Goal: Task Accomplishment & Management: Use online tool/utility

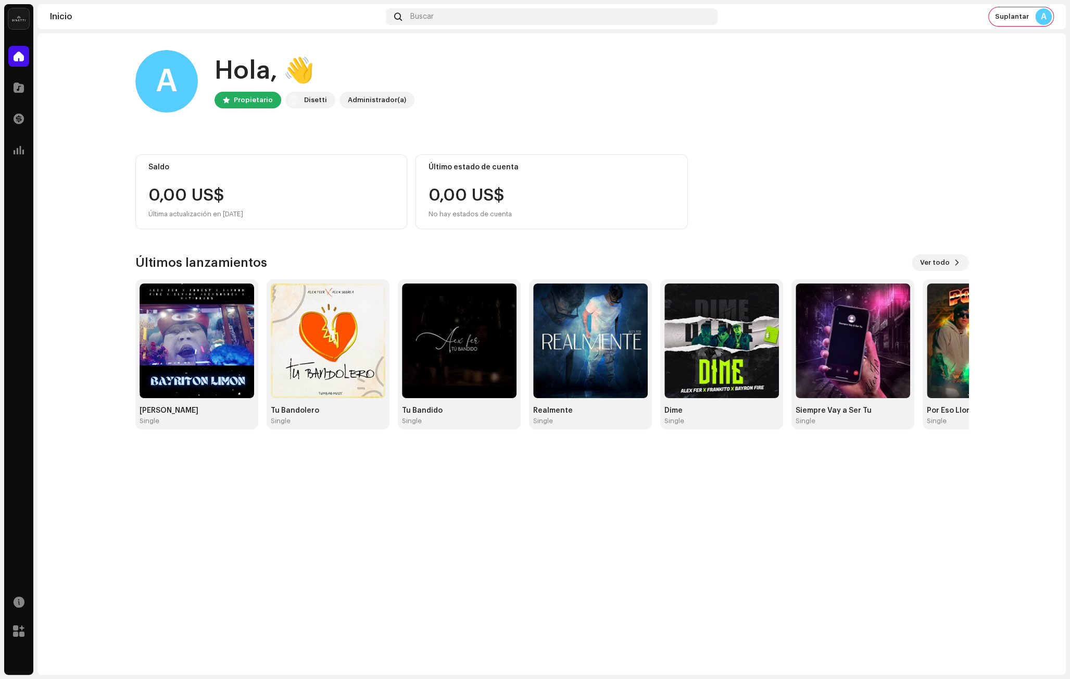
click at [454, 114] on home-user "A Hola, 👋 Propietario [PERSON_NAME] Administrador(a)" at bounding box center [551, 89] width 833 height 79
click at [26, 19] on img at bounding box center [18, 18] width 21 height 21
click at [114, 71] on home-home "A Hola, 👋 Propietario [PERSON_NAME] Administrador(a) Saldo 0,00 US$ Última actu…" at bounding box center [552, 239] width 1029 height 413
click at [16, 88] on span at bounding box center [19, 87] width 10 height 8
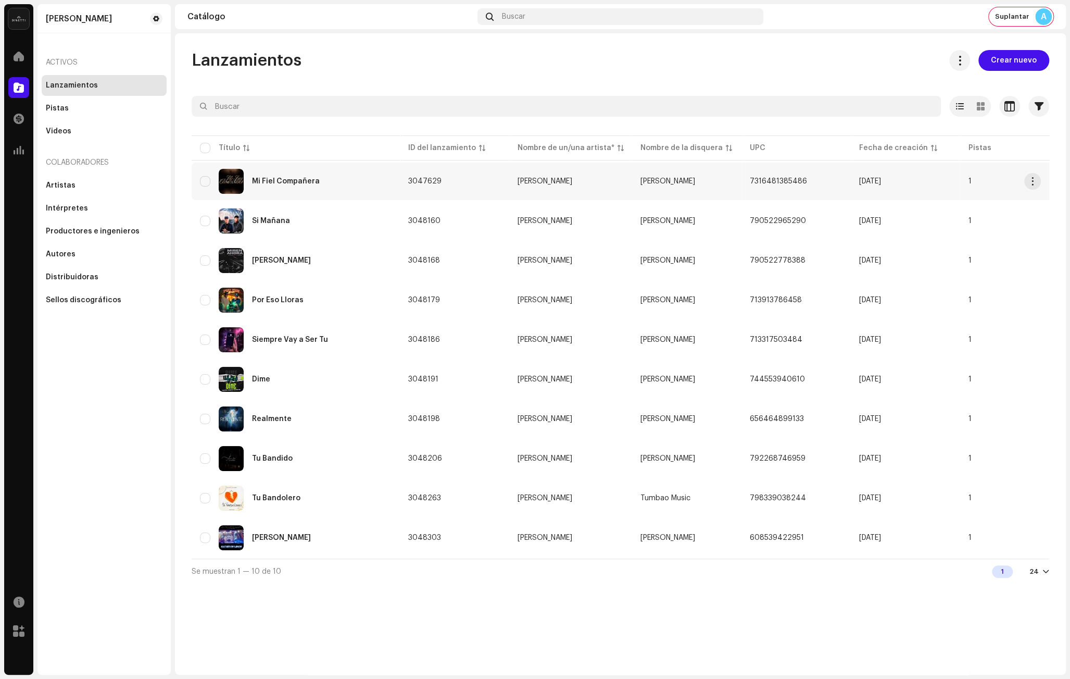
click at [340, 185] on div "Mi Fiel Compañera" at bounding box center [296, 181] width 192 height 25
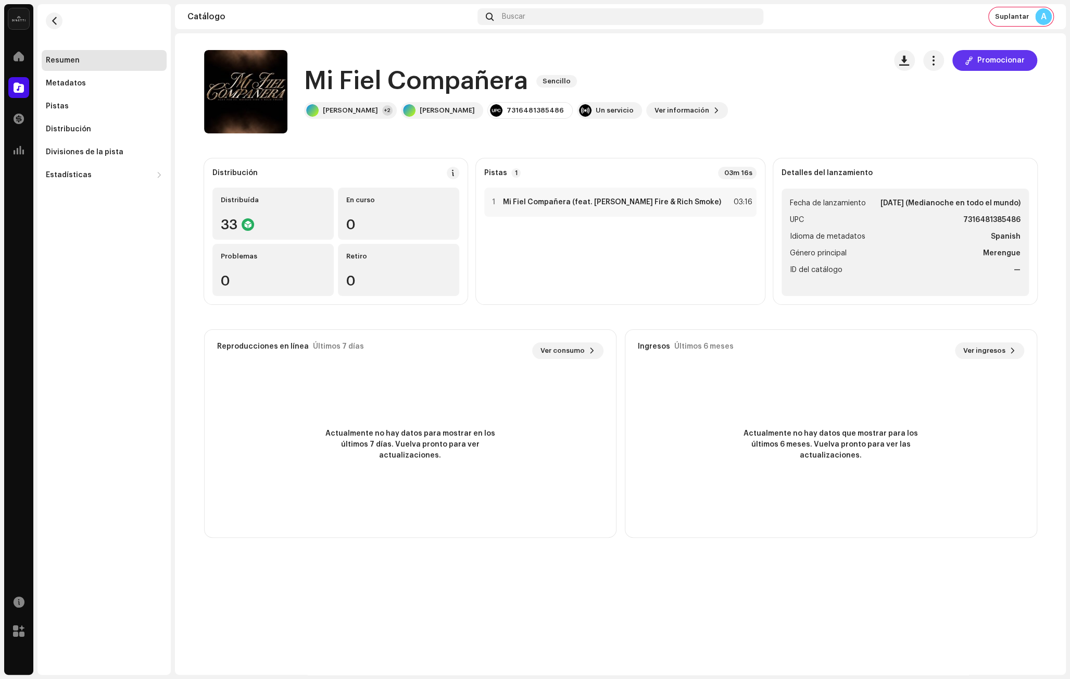
click at [992, 61] on span "Promocionar" at bounding box center [1001, 60] width 47 height 21
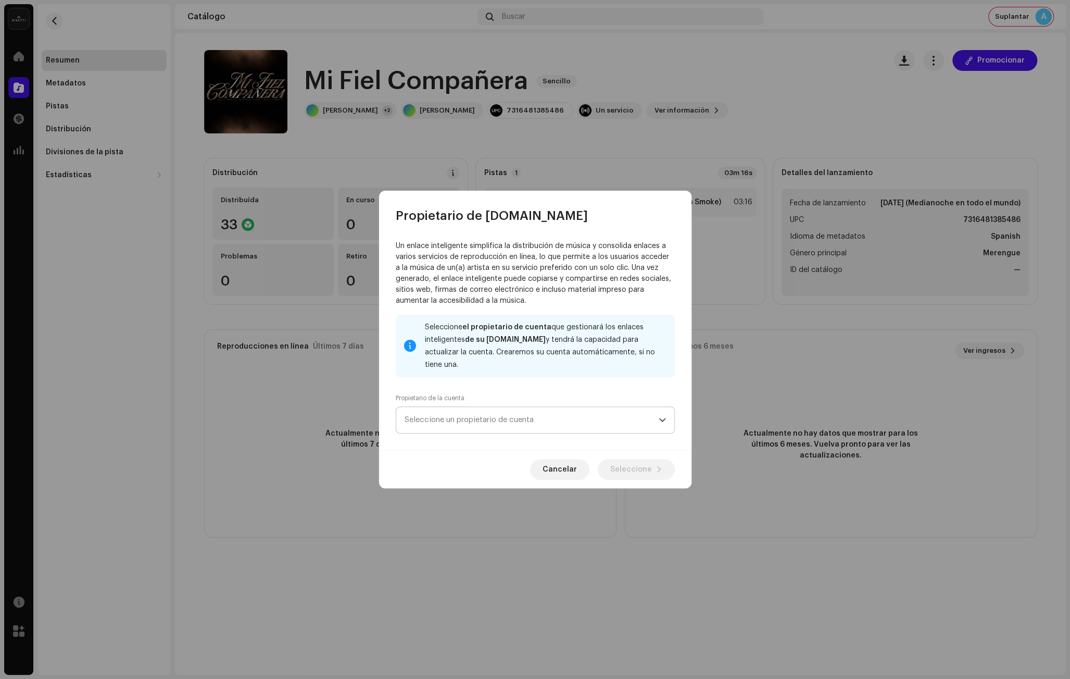
click at [483, 419] on span "Seleccione un propietario de cuenta" at bounding box center [532, 420] width 254 height 26
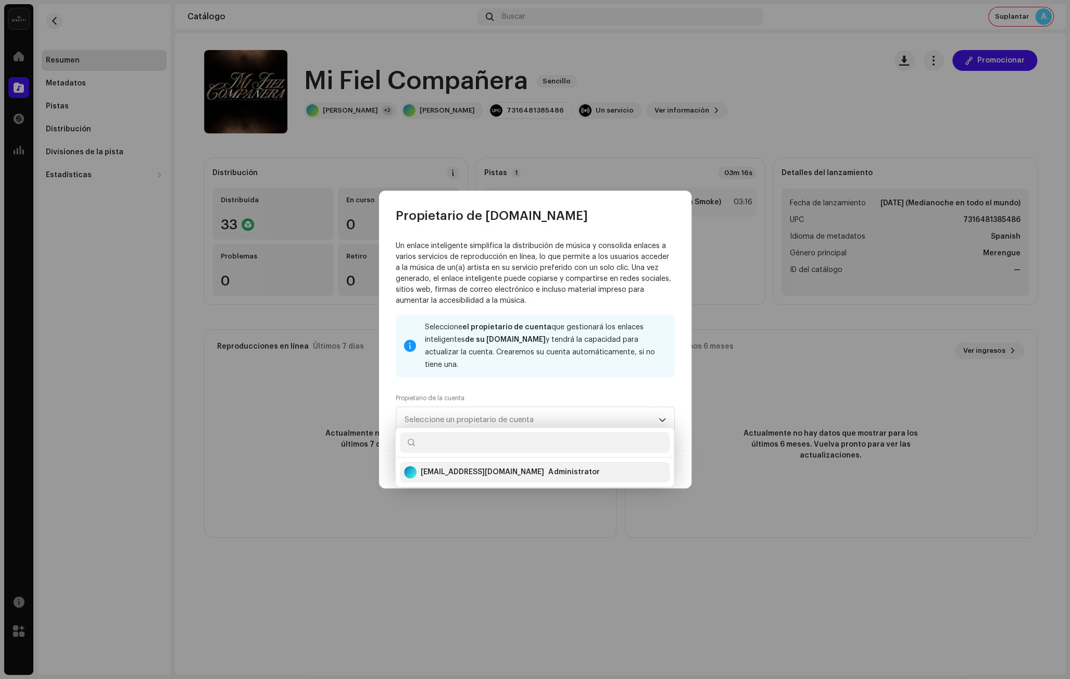
click at [509, 476] on div "[EMAIL_ADDRESS][DOMAIN_NAME]" at bounding box center [482, 472] width 123 height 10
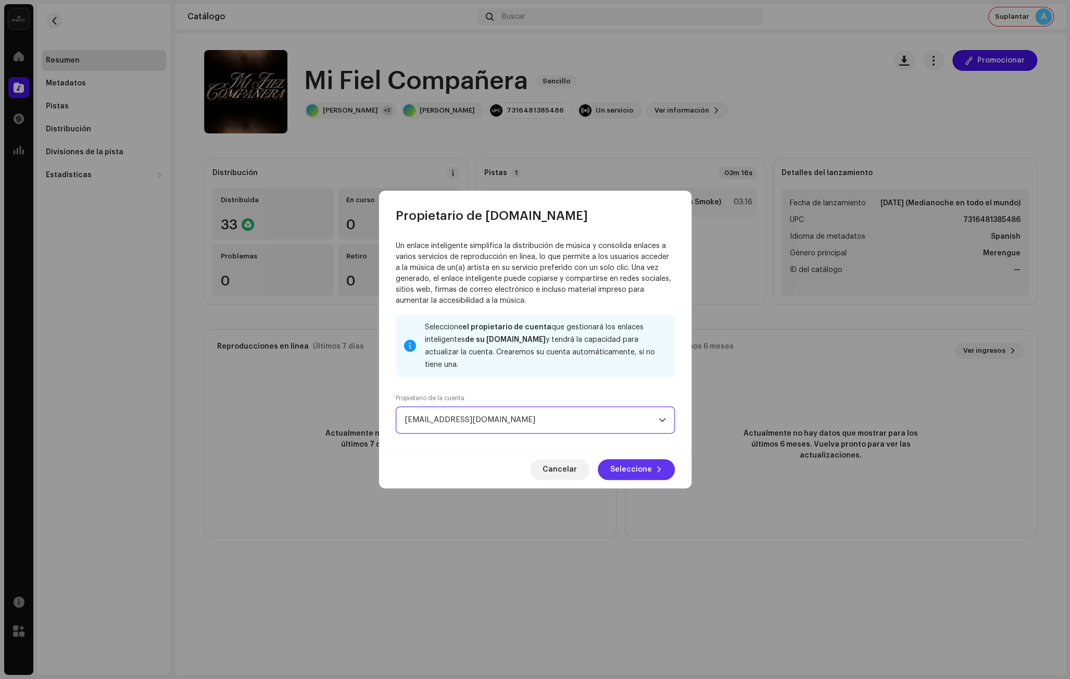
click at [610, 465] on button "Seleccione" at bounding box center [636, 469] width 77 height 21
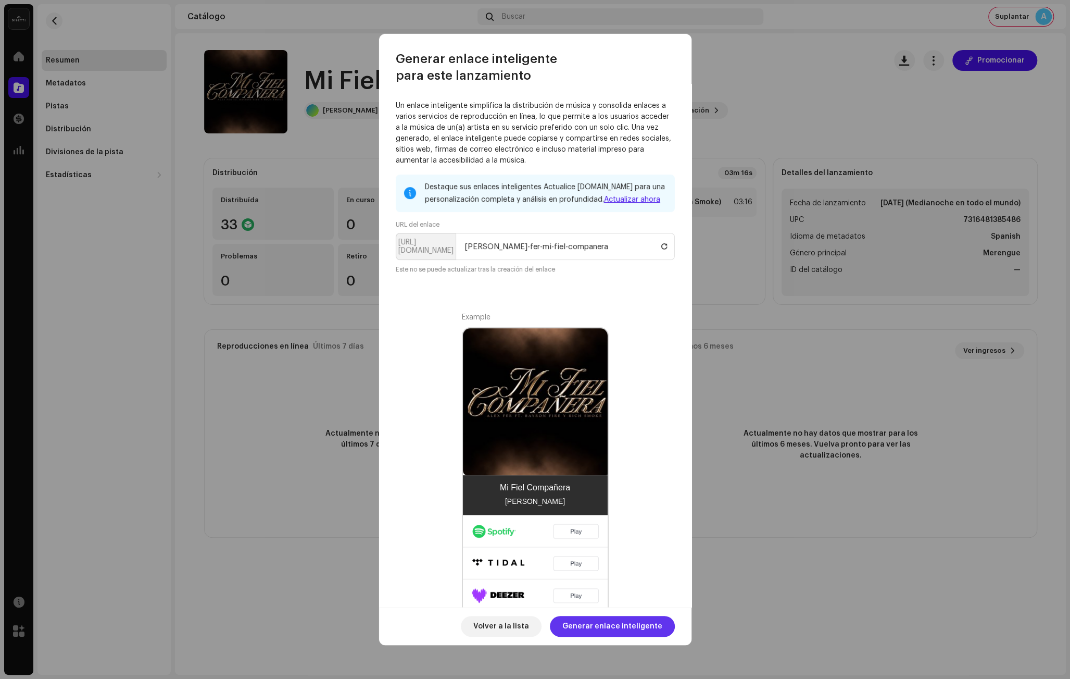
click at [625, 621] on span "Generar enlace inteligente" at bounding box center [613, 626] width 100 height 21
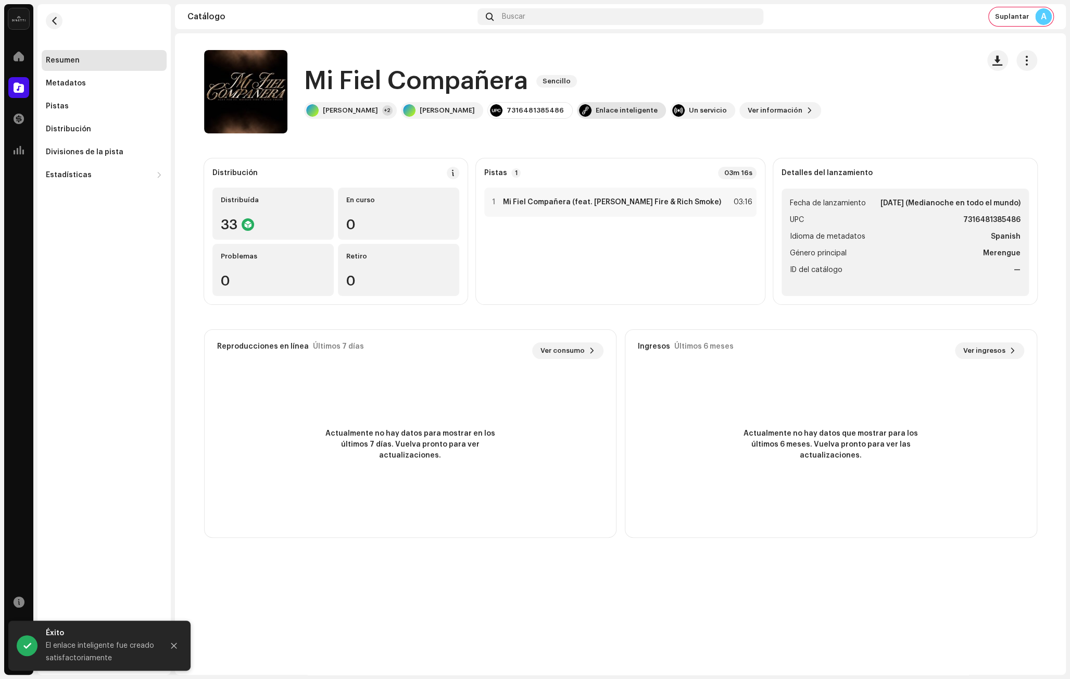
click at [596, 108] on div "Enlace inteligente" at bounding box center [627, 110] width 62 height 8
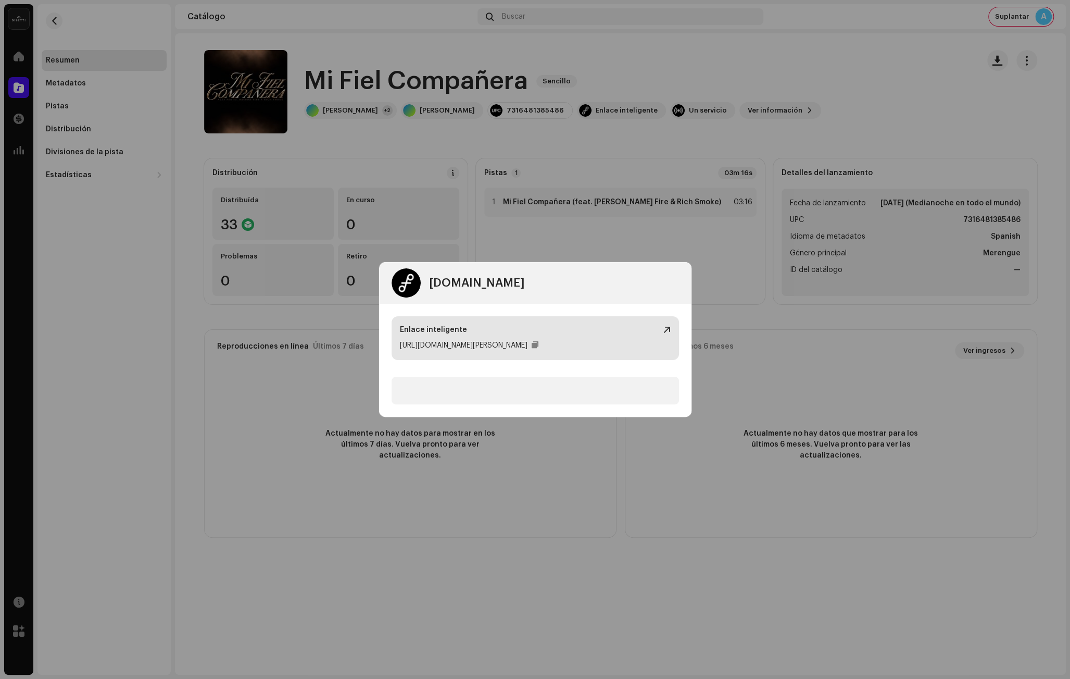
click at [662, 331] on div "Enlace inteligente" at bounding box center [535, 330] width 271 height 10
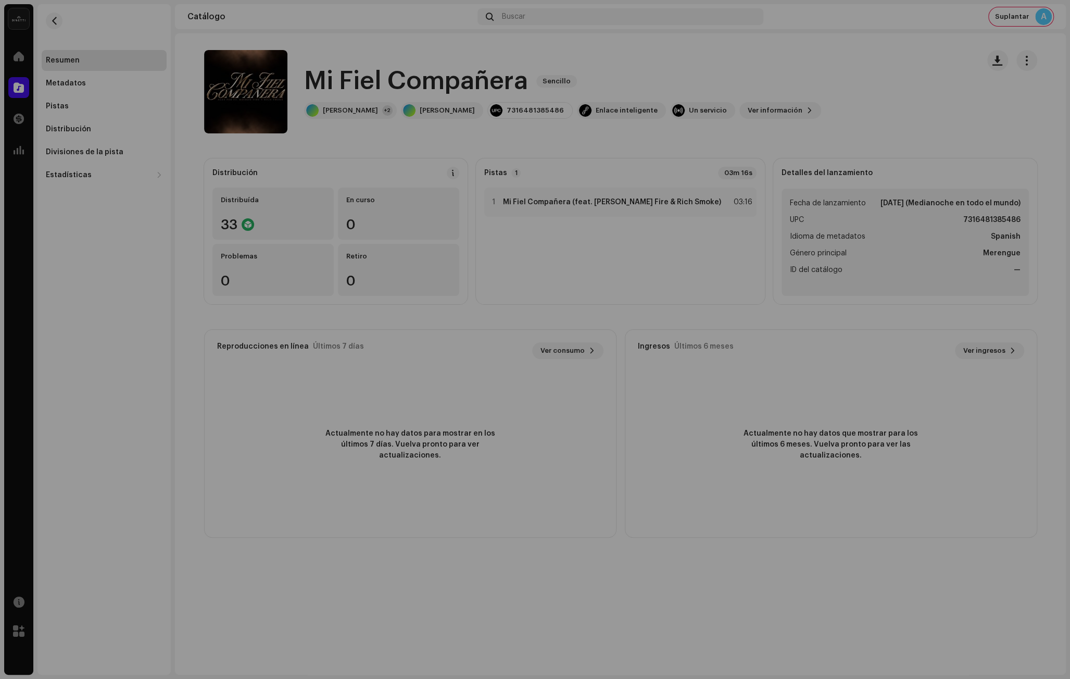
click at [492, 73] on div "[DOMAIN_NAME] Dashboard Go Premium Enlace inteligente [URL][DOMAIN_NAME][PERSON…" at bounding box center [535, 339] width 1070 height 679
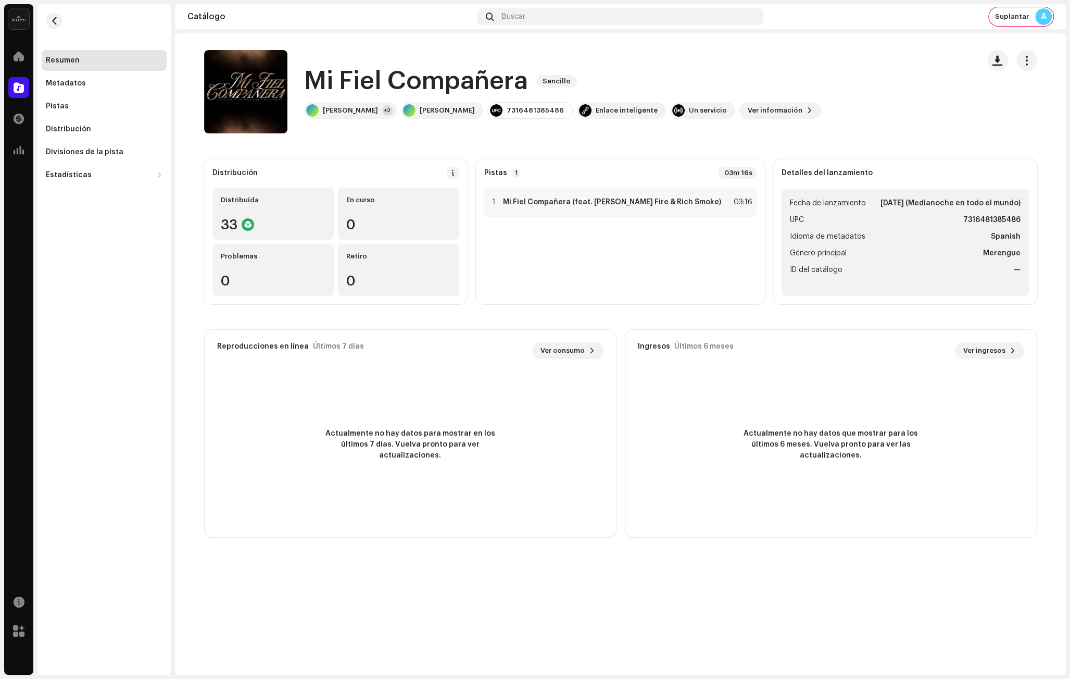
drag, startPoint x: 1005, startPoint y: 17, endPoint x: 996, endPoint y: 31, distance: 17.1
click at [1005, 16] on span "Suplantar" at bounding box center [1012, 17] width 34 height 8
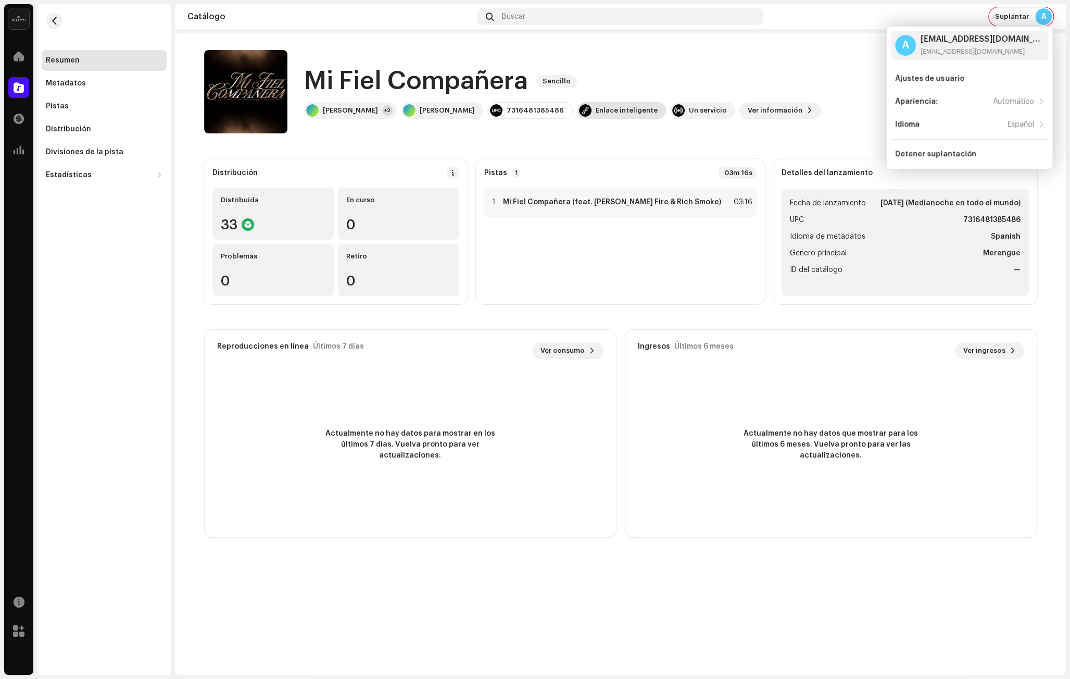
click at [596, 112] on div "Enlace inteligente" at bounding box center [627, 110] width 62 height 8
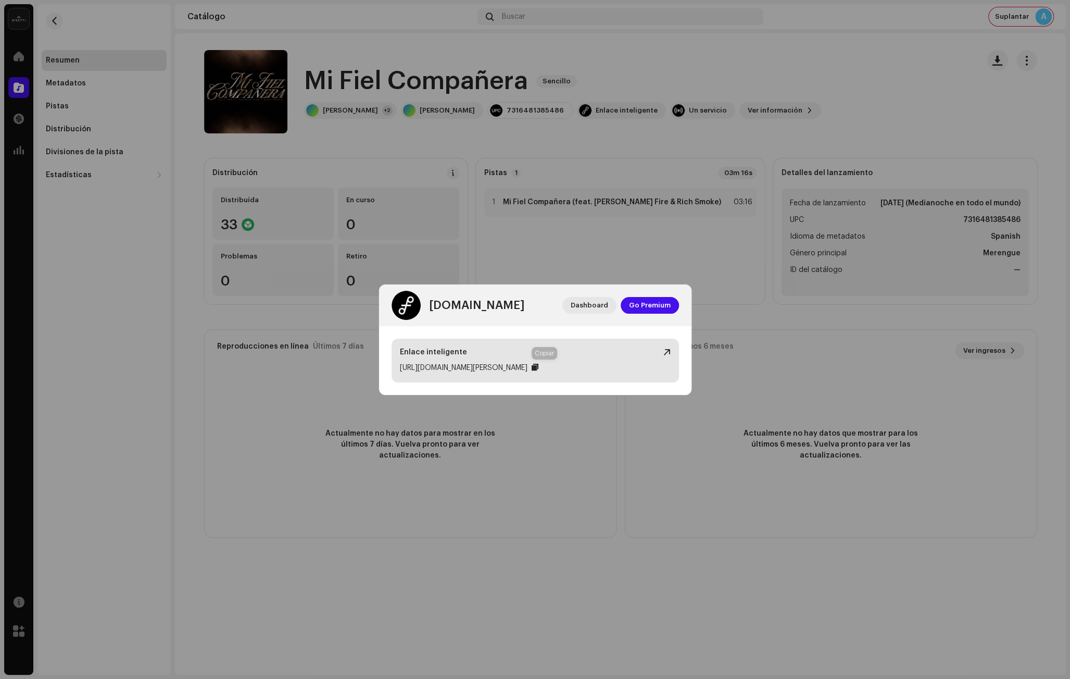
click at [539, 366] on div at bounding box center [535, 367] width 7 height 8
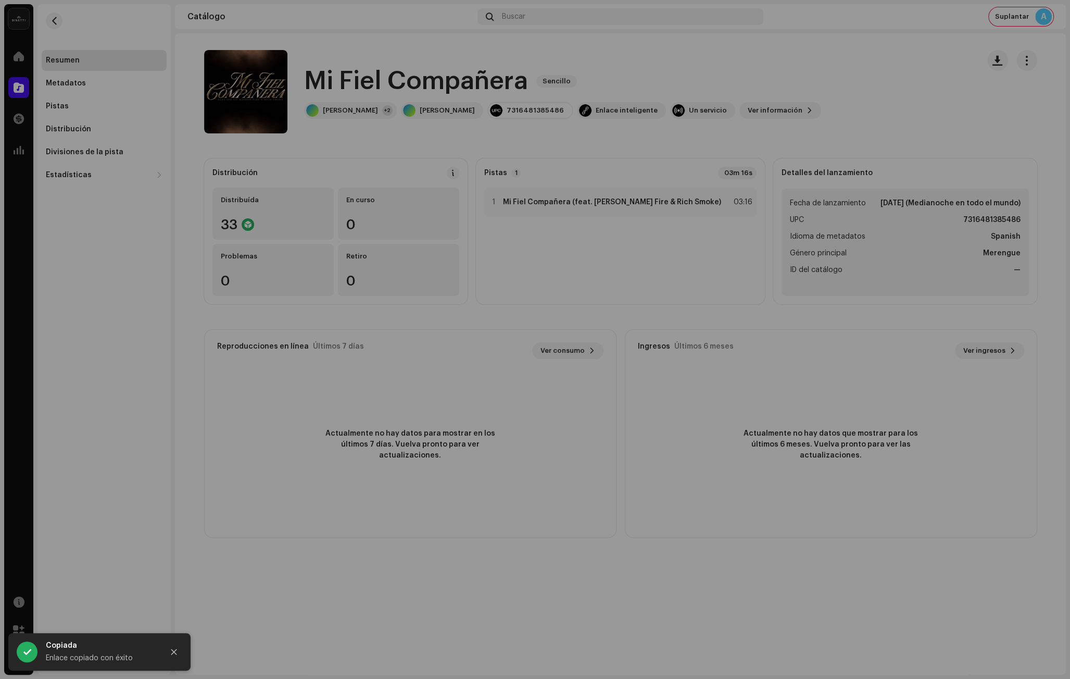
drag, startPoint x: 841, startPoint y: 55, endPoint x: 883, endPoint y: 51, distance: 41.8
click at [854, 53] on div "[DOMAIN_NAME] Dashboard Go Premium Enlace inteligente [URL][DOMAIN_NAME][PERSON…" at bounding box center [535, 339] width 1070 height 679
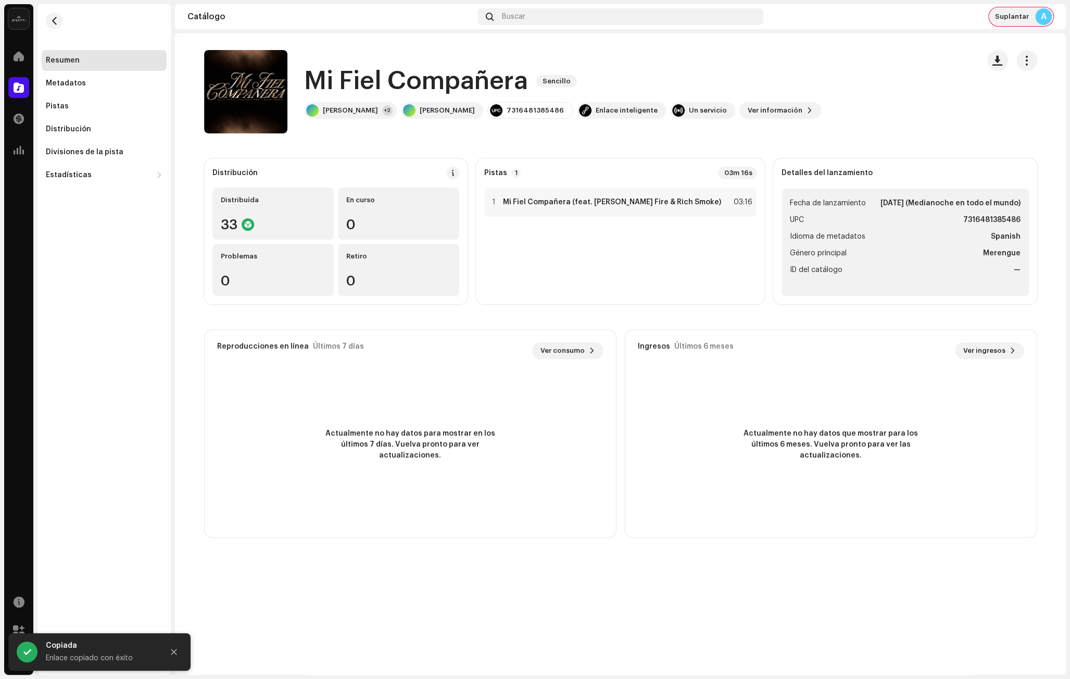
click at [1030, 14] on div "Suplantar A" at bounding box center [1021, 16] width 65 height 19
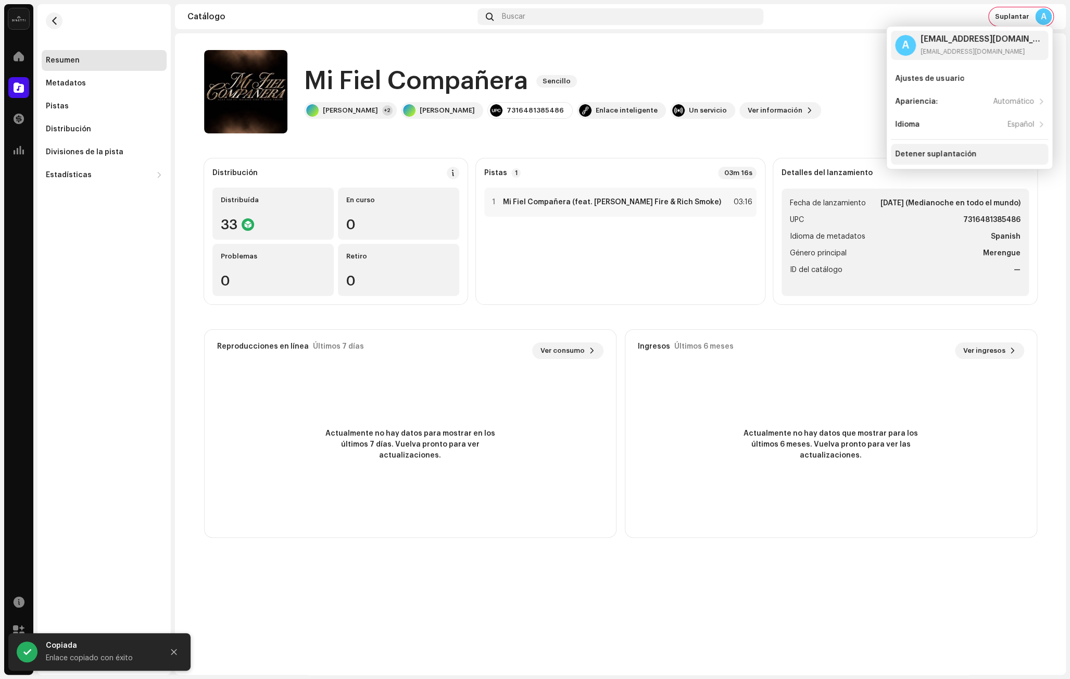
click at [934, 154] on div "Detener suplantación" at bounding box center [935, 154] width 81 height 8
